Goal: Check status: Verify the current state of an ongoing process or item

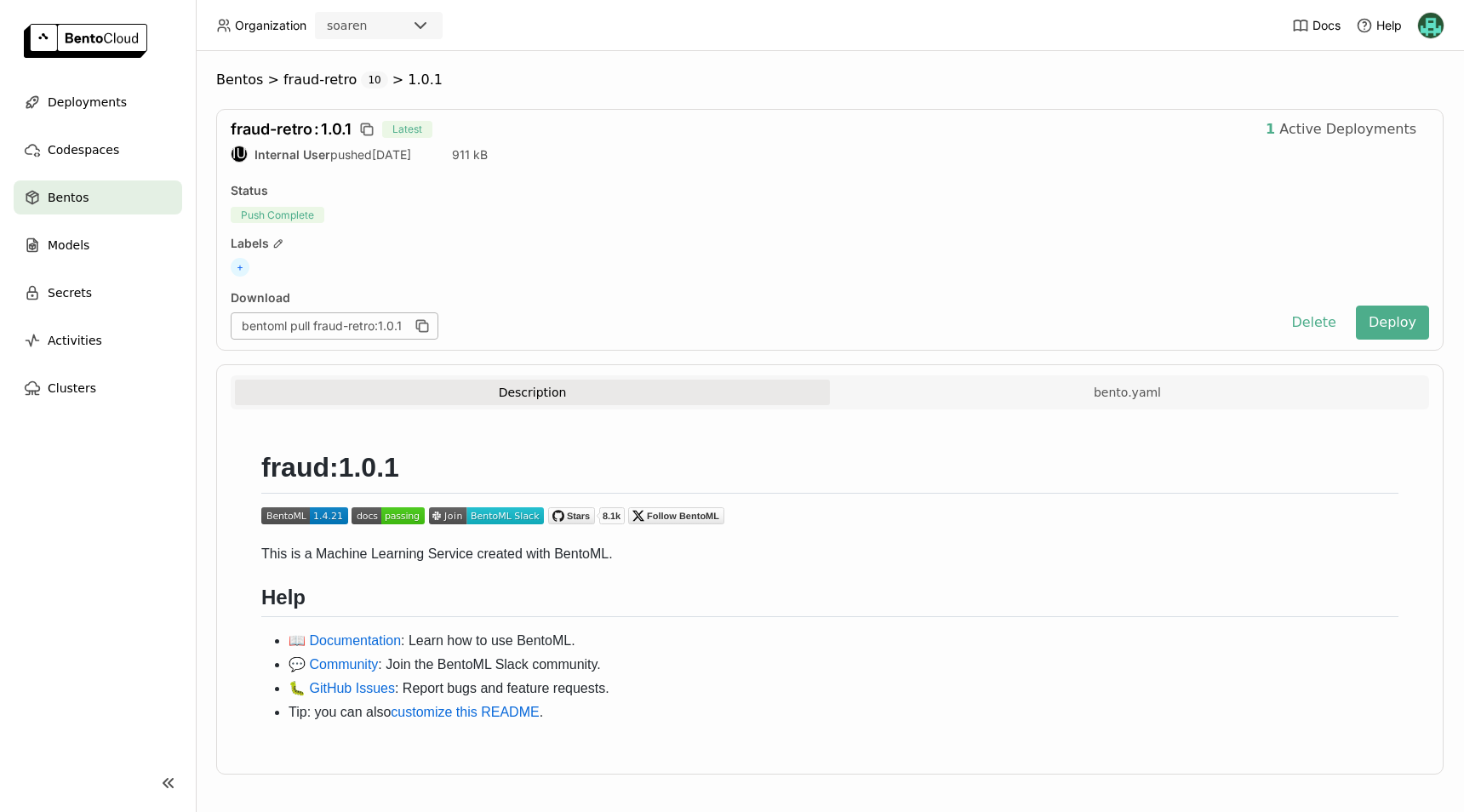
click at [317, 131] on span ":" at bounding box center [317, 129] width 5 height 18
click at [118, 98] on div "Deployments" at bounding box center [97, 102] width 168 height 34
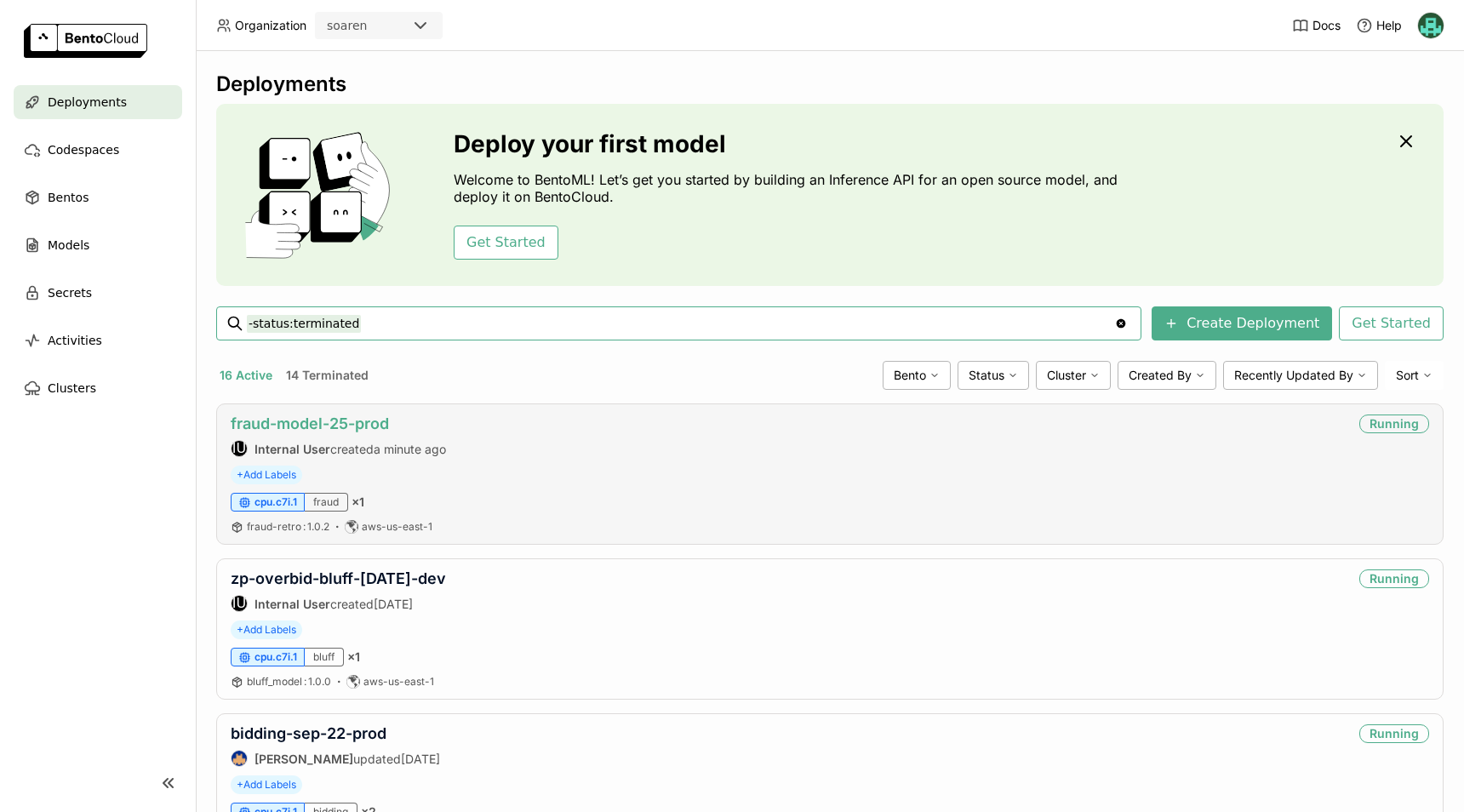
click at [337, 418] on link "fraud-model-25-prod" at bounding box center [309, 423] width 158 height 18
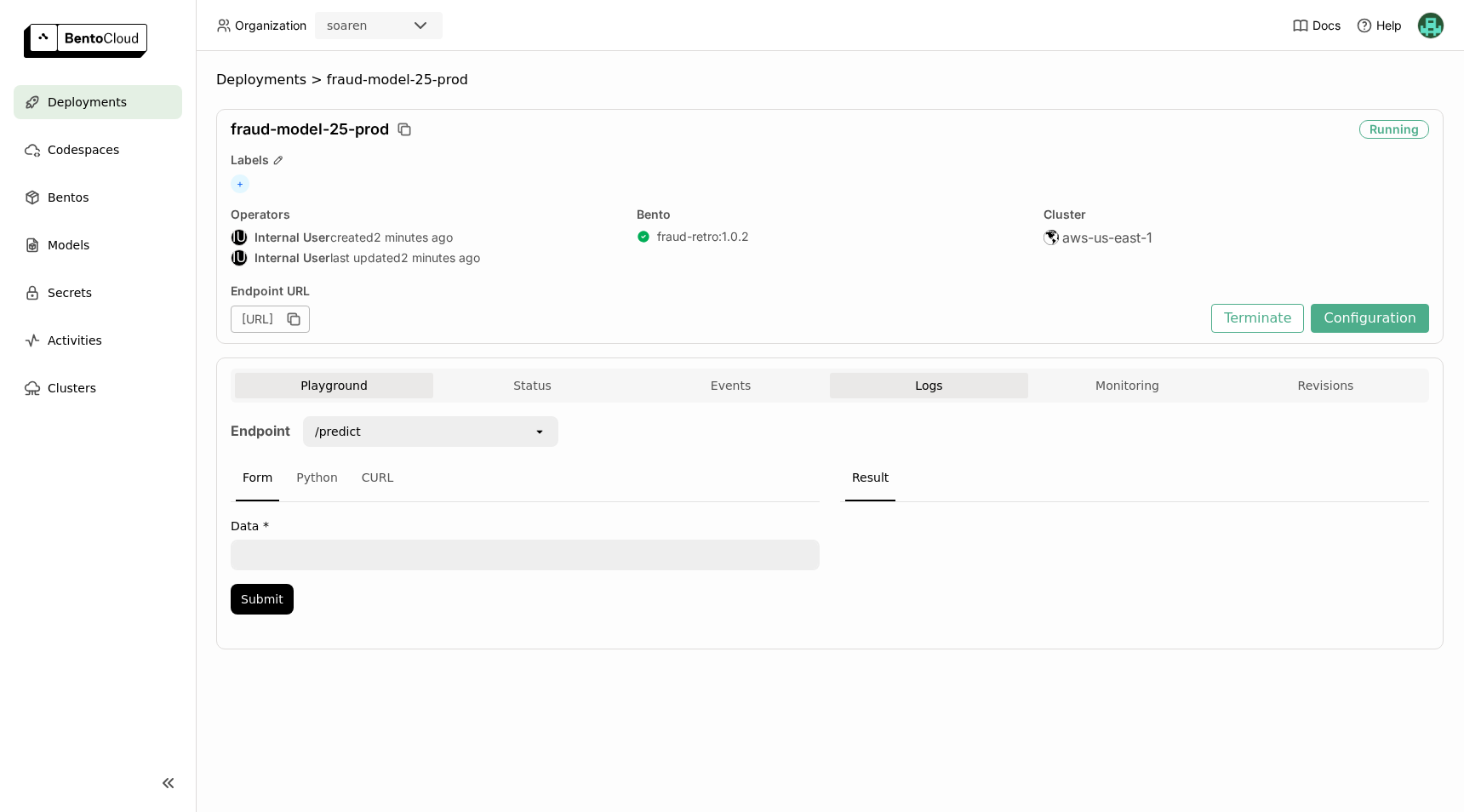
click at [907, 383] on button "Logs" at bounding box center [929, 386] width 198 height 26
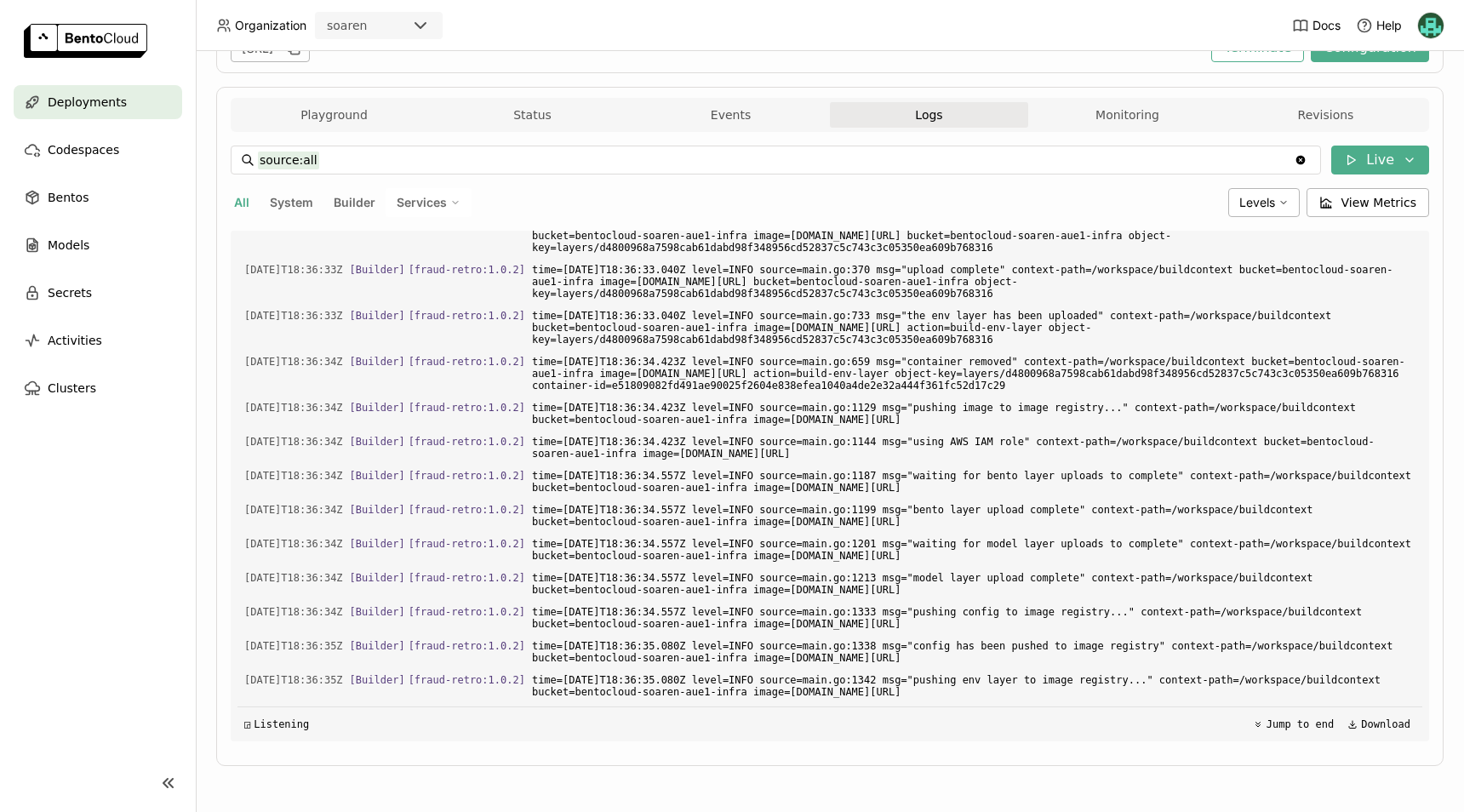
scroll to position [4735, 0]
